Goal: Transaction & Acquisition: Obtain resource

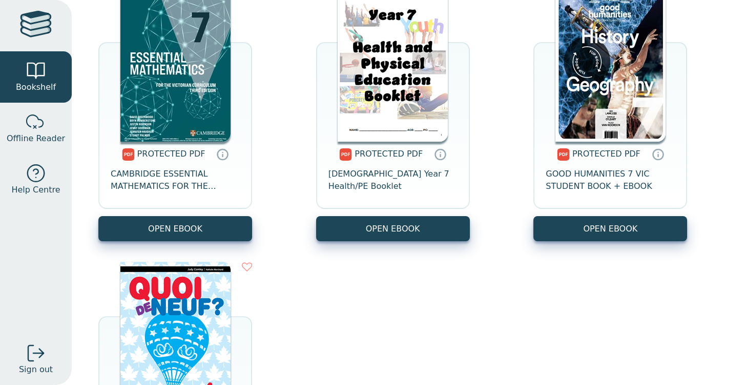
scroll to position [502, 0]
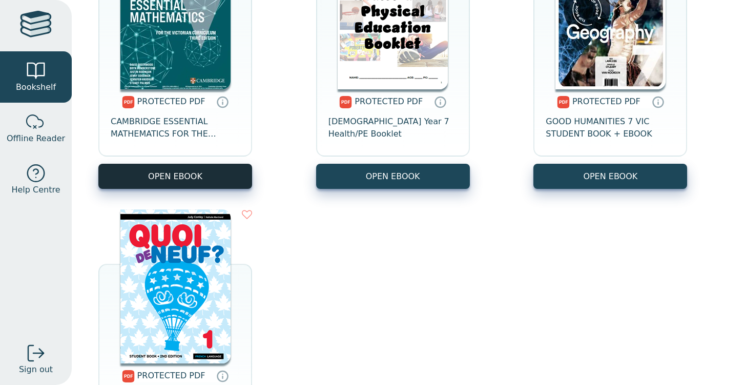
click at [221, 188] on link "OPEN EBOOK" at bounding box center [175, 176] width 154 height 25
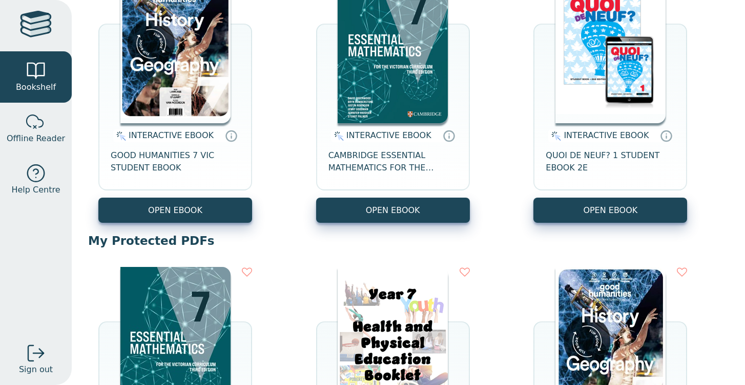
scroll to position [134, 0]
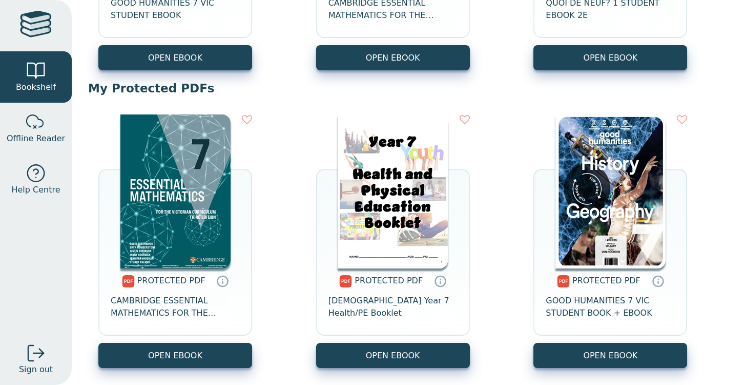
scroll to position [333, 0]
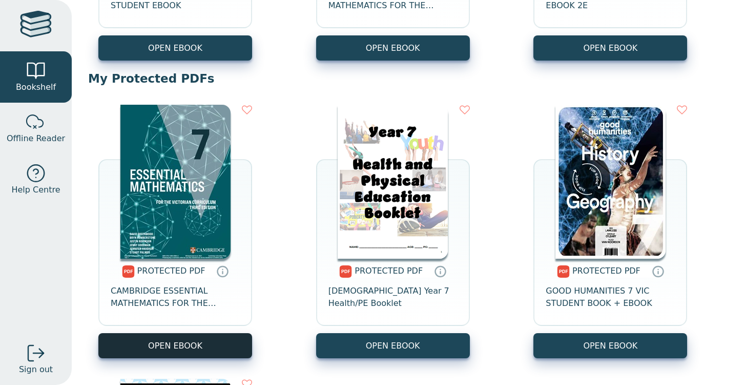
click at [206, 338] on link "OPEN EBOOK" at bounding box center [175, 345] width 154 height 25
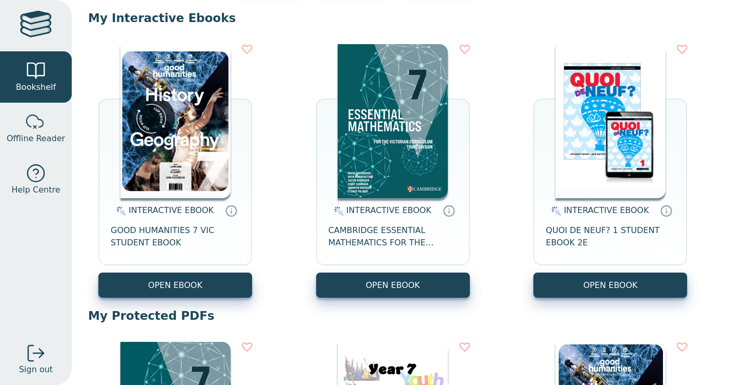
scroll to position [132, 0]
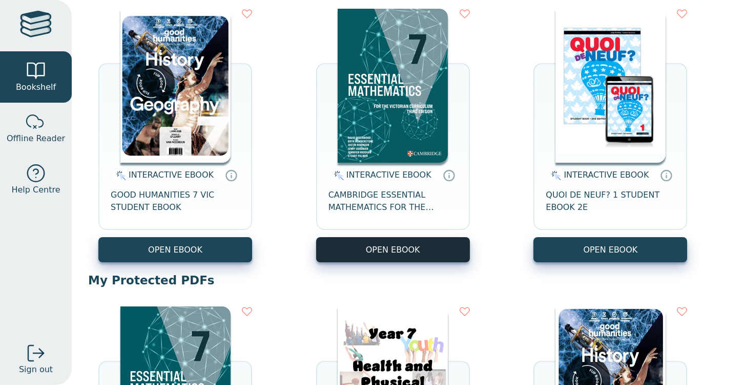
click at [341, 247] on button "OPEN EBOOK" at bounding box center [393, 249] width 154 height 25
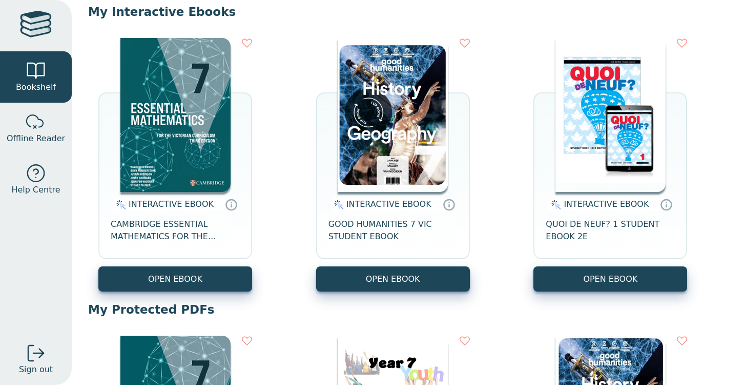
scroll to position [107, 0]
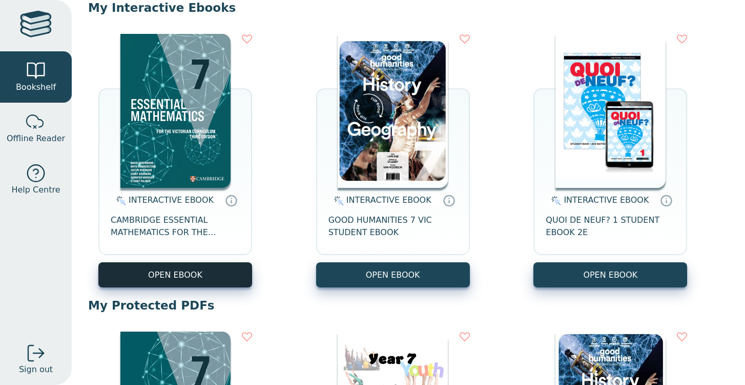
click at [201, 267] on button "OPEN EBOOK" at bounding box center [175, 274] width 154 height 25
